Goal: Communication & Community: Answer question/provide support

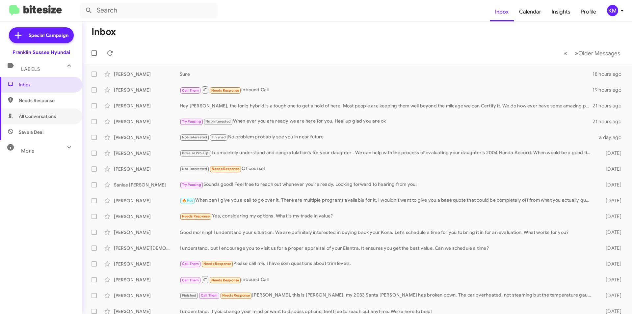
click at [42, 119] on span "All Conversations" at bounding box center [37, 116] width 37 height 7
type input "in:all-conversations"
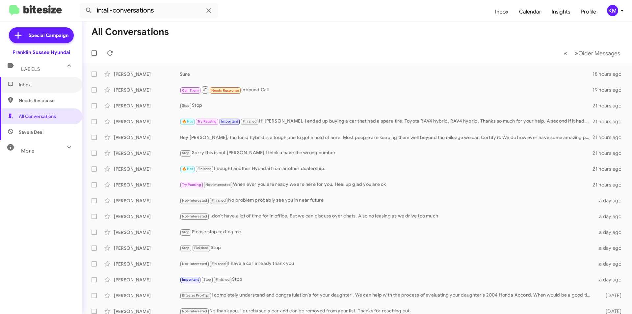
click at [36, 82] on span "Inbox" at bounding box center [47, 84] width 56 height 7
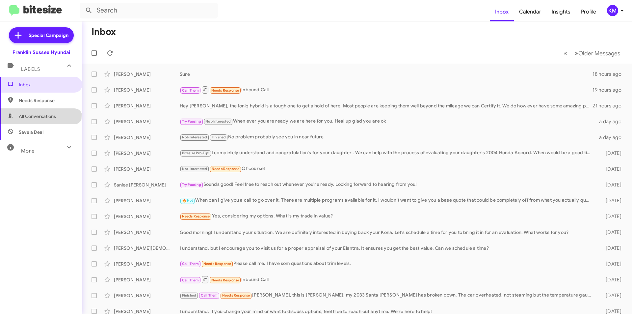
click at [40, 114] on span "All Conversations" at bounding box center [37, 116] width 37 height 7
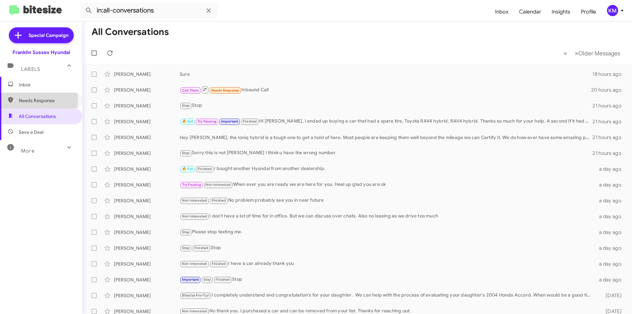
click at [38, 100] on span "Needs Response" at bounding box center [47, 100] width 56 height 7
type input "in:needs-response"
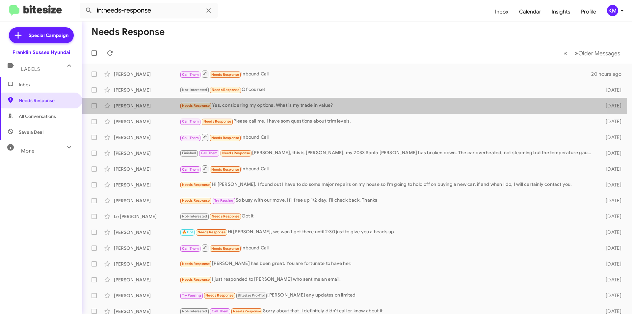
click at [241, 105] on div "Needs Response Yes, considering my options. What is my trade in value?" at bounding box center [387, 106] width 415 height 8
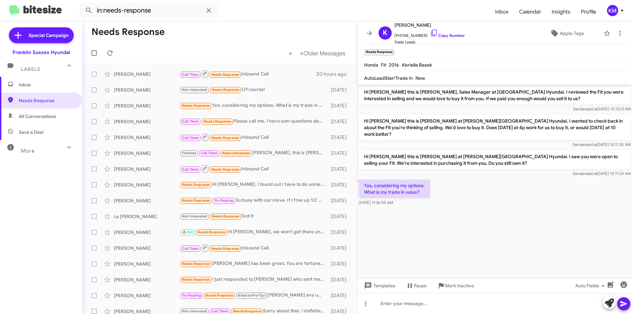
drag, startPoint x: 439, startPoint y: 26, endPoint x: 415, endPoint y: 25, distance: 23.7
click at [415, 25] on span "[PERSON_NAME]" at bounding box center [429, 25] width 70 height 8
copy span "[PERSON_NAME]"
click at [396, 302] on div at bounding box center [495, 303] width 275 height 21
click at [494, 303] on div "Hey sorry for the delay, trade value for your honda fit $3820 - $5201" at bounding box center [495, 303] width 275 height 21
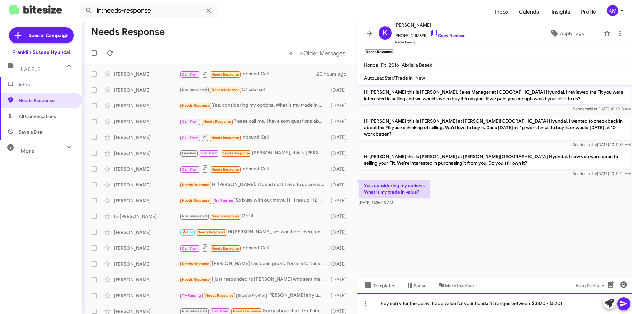
click at [569, 302] on div "Hey sorry for the delay, trade value for your honda fit ranges between $3820 - …" at bounding box center [495, 303] width 275 height 21
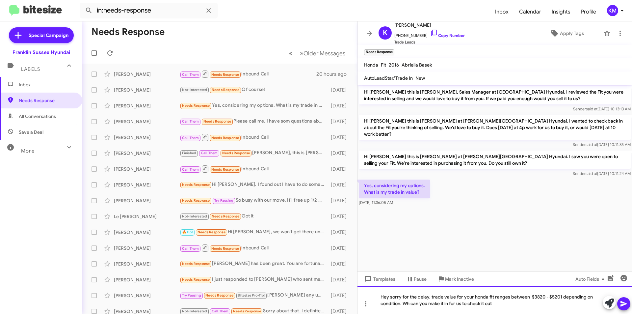
click at [536, 296] on div "Hey sorry for the delay, trade value for your honda fit ranges between $3820 - …" at bounding box center [495, 300] width 275 height 28
click at [410, 303] on div "Hey sorry for the delay, trade value for your honda fit ranges between $1820 - …" at bounding box center [495, 300] width 275 height 28
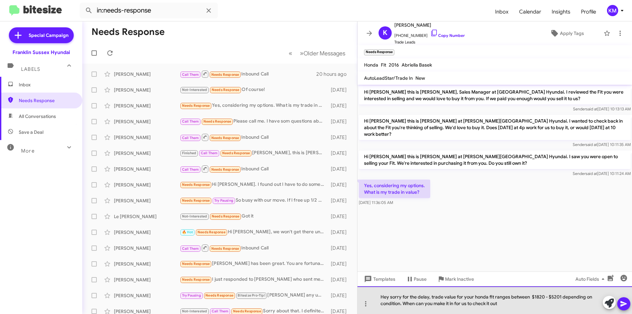
click at [402, 303] on div "Hey sorry for the delay, trade value for your honda fit ranges between $1820 - …" at bounding box center [495, 300] width 275 height 28
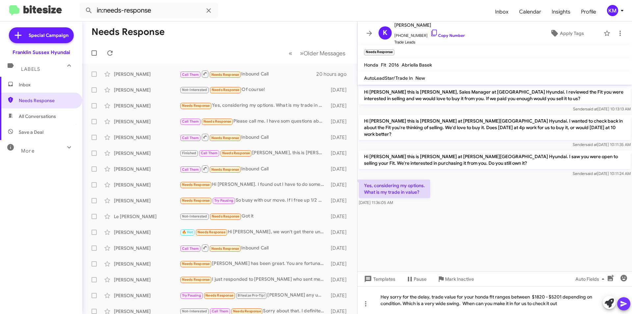
click at [623, 303] on icon at bounding box center [624, 304] width 6 height 6
